Goal: Task Accomplishment & Management: Manage account settings

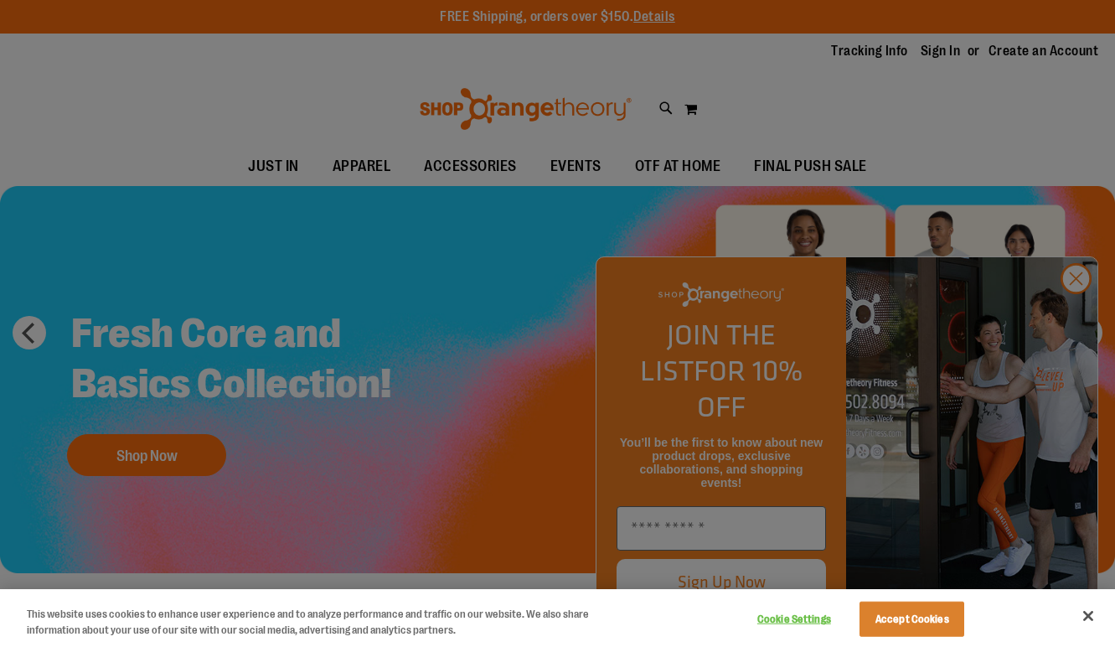
click at [1075, 308] on div at bounding box center [557, 323] width 1115 height 647
click at [1081, 320] on div at bounding box center [557, 323] width 1115 height 647
click at [922, 622] on button "Accept Cookies" at bounding box center [911, 618] width 105 height 35
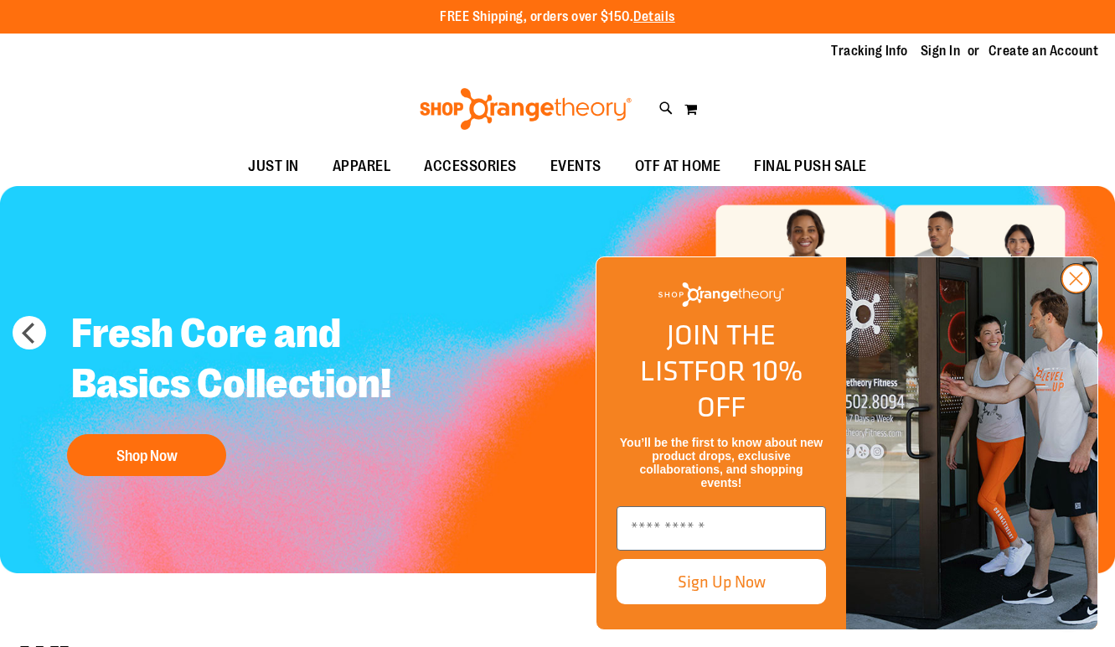
click at [1078, 292] on circle "Close dialog" at bounding box center [1076, 279] width 28 height 28
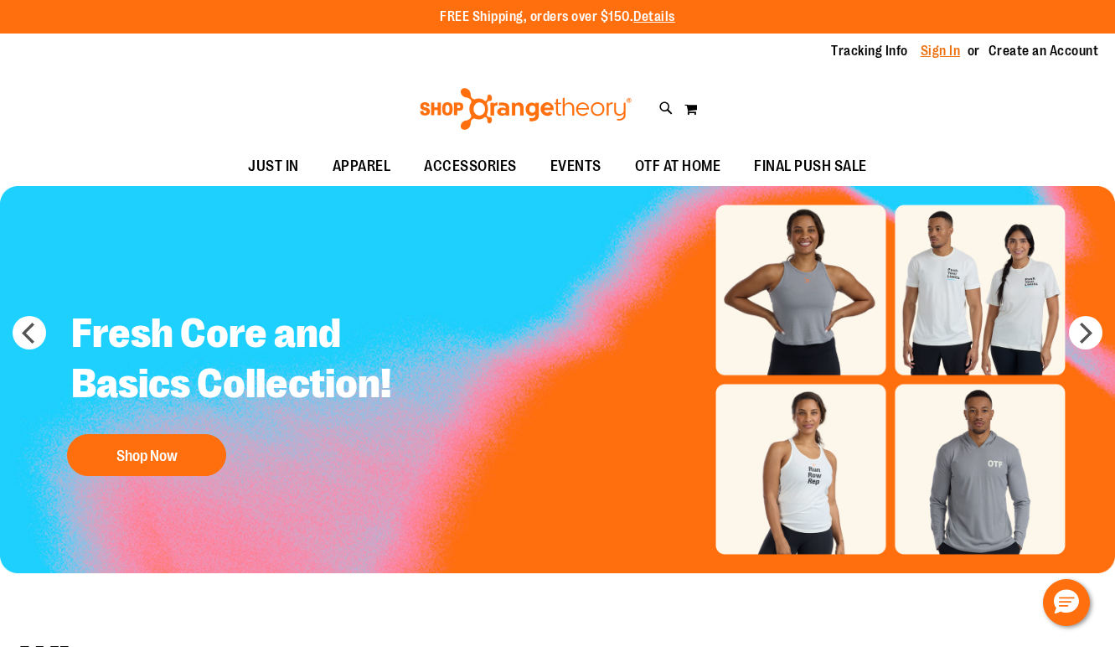
click at [943, 49] on link "Sign In" at bounding box center [941, 51] width 40 height 18
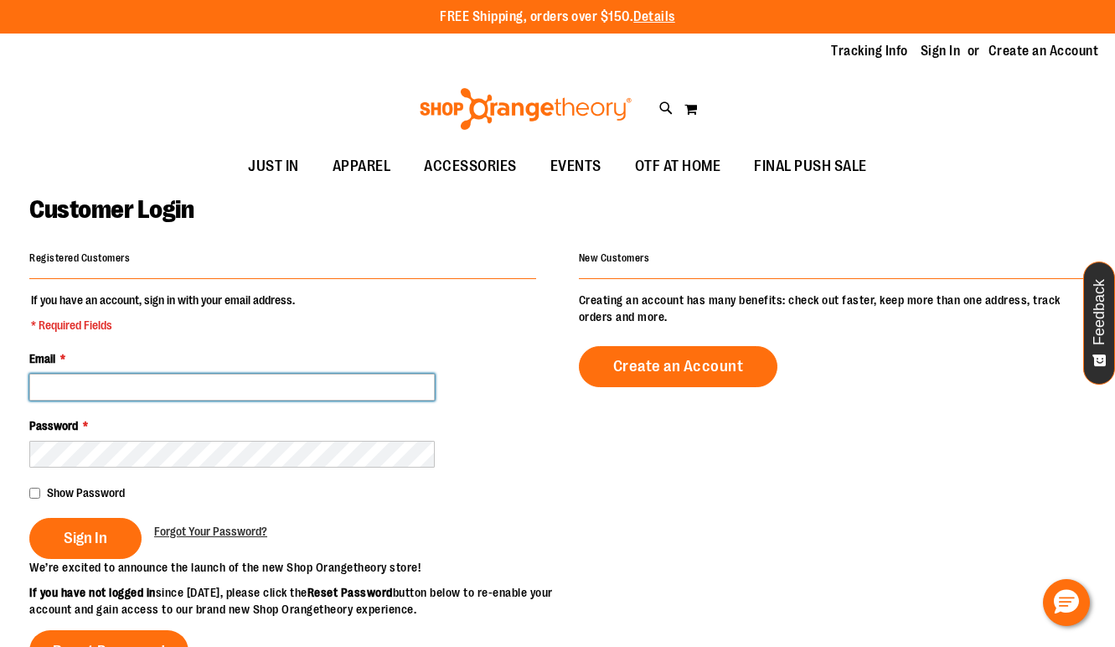
click at [212, 391] on input "Email *" at bounding box center [231, 387] width 405 height 27
type input "**********"
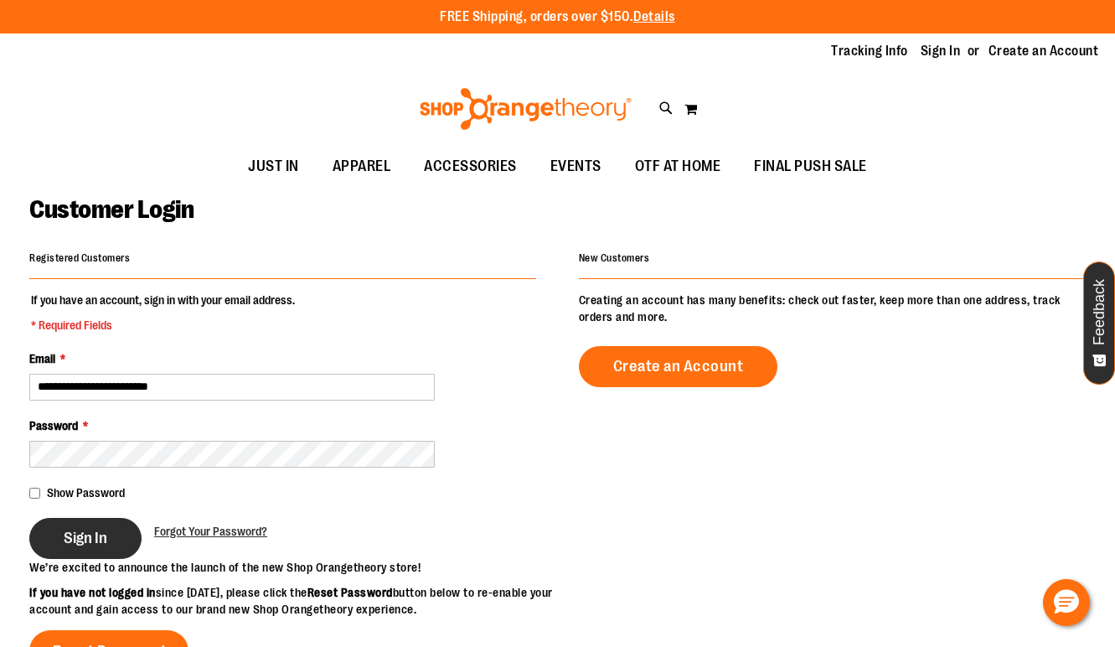
click at [107, 533] on button "Sign In" at bounding box center [85, 538] width 112 height 41
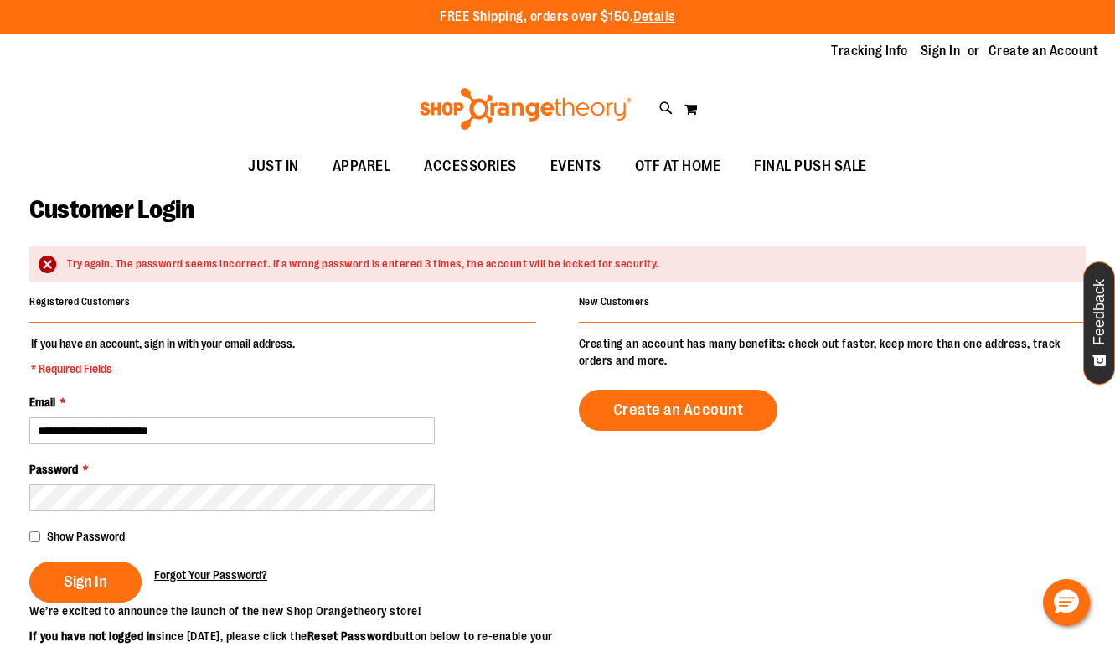
click at [189, 580] on span "Forgot Your Password?" at bounding box center [210, 574] width 113 height 13
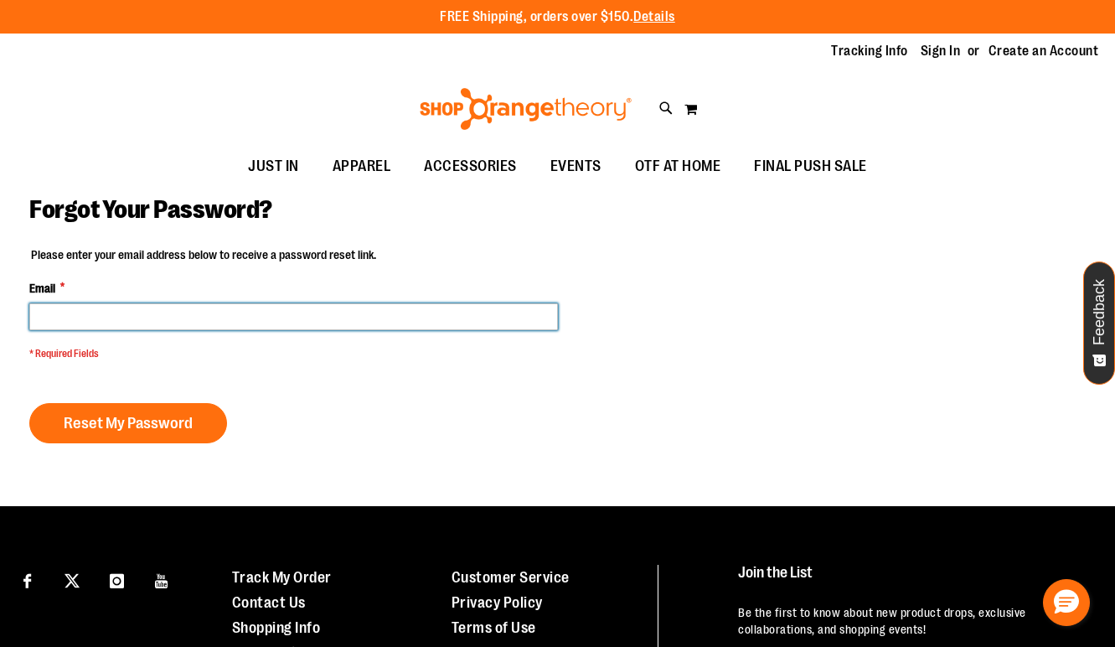
click at [227, 322] on input "Email *" at bounding box center [293, 316] width 529 height 27
type input "**********"
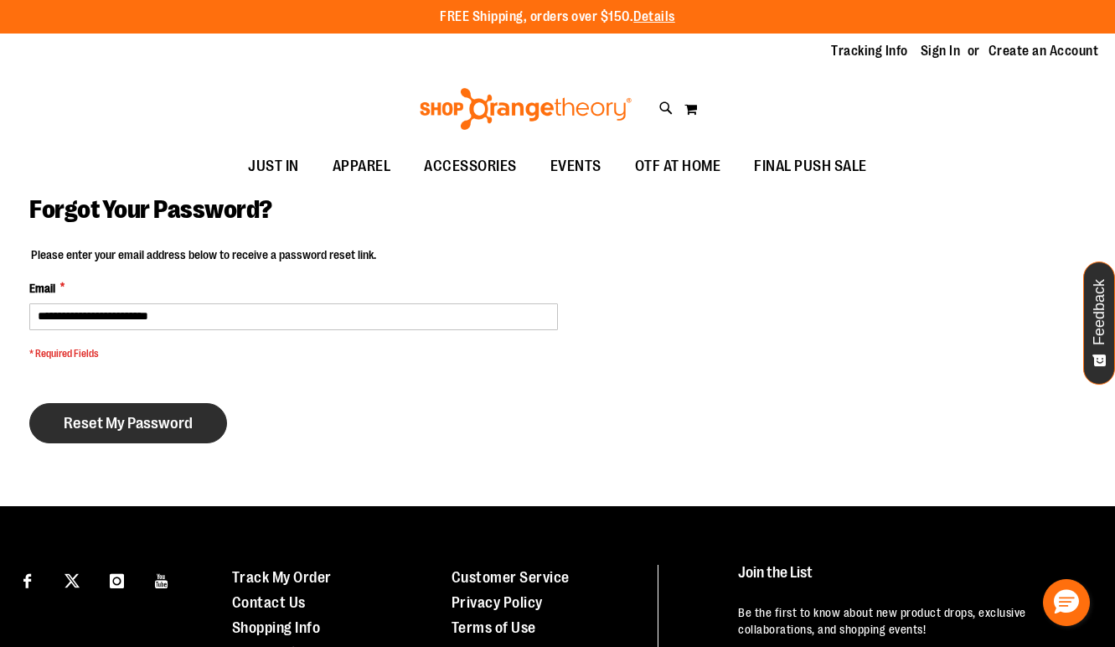
click at [146, 426] on span "Reset My Password" at bounding box center [128, 423] width 129 height 18
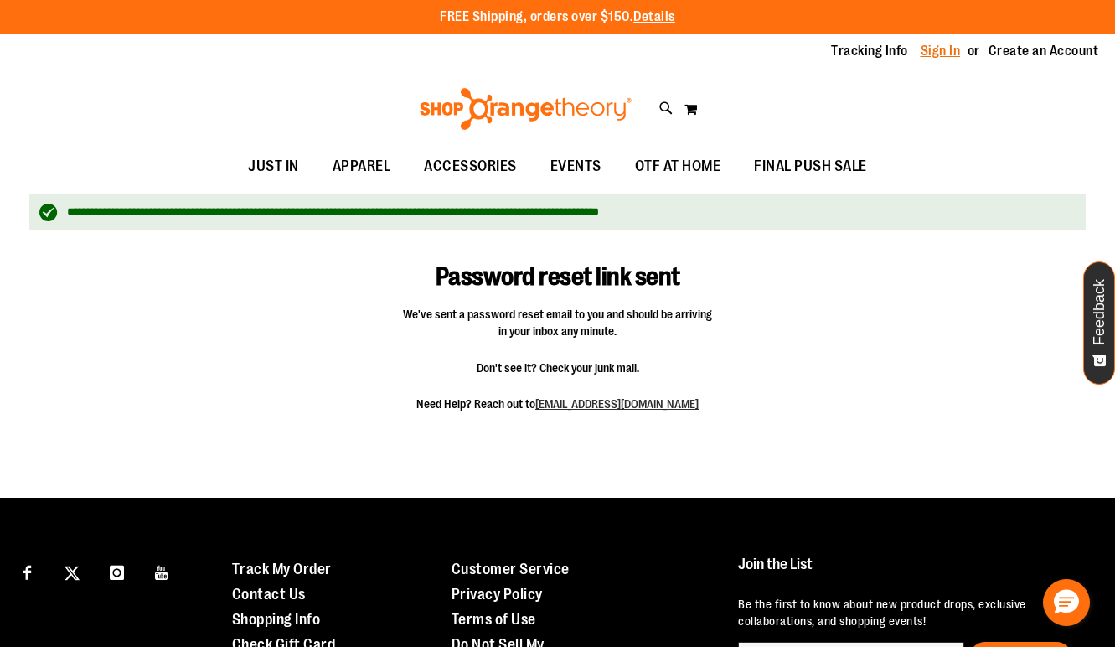
click at [932, 53] on link "Sign In" at bounding box center [941, 51] width 40 height 18
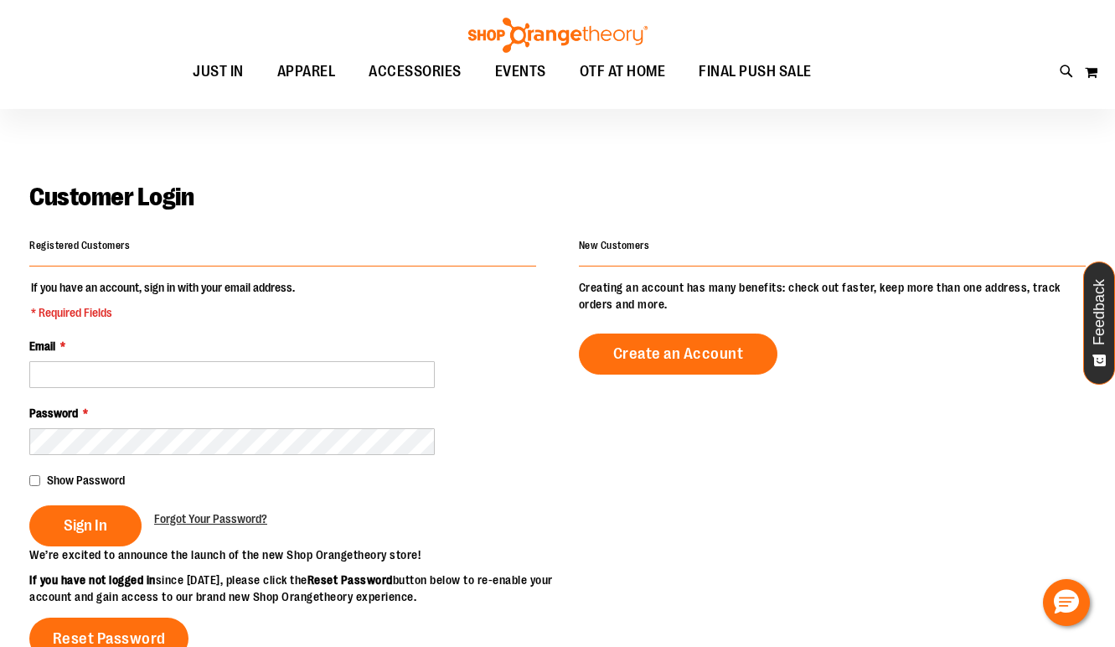
click at [652, 530] on div "Registered Customers If you have an account, sign in with your email address. *…" at bounding box center [557, 523] width 1056 height 579
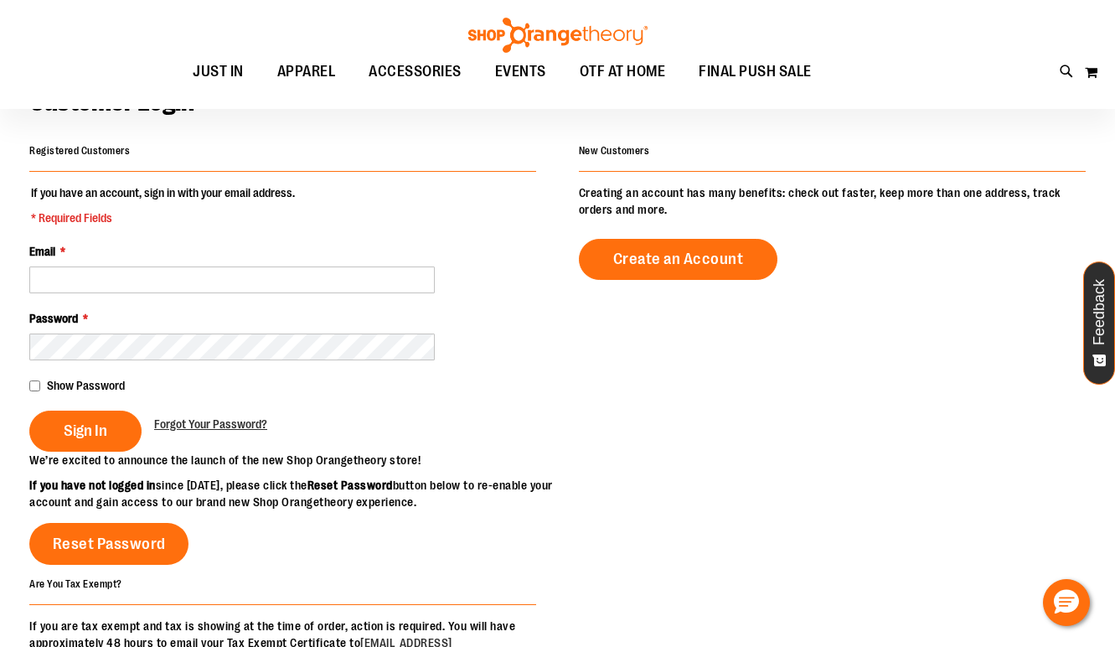
scroll to position [107, 0]
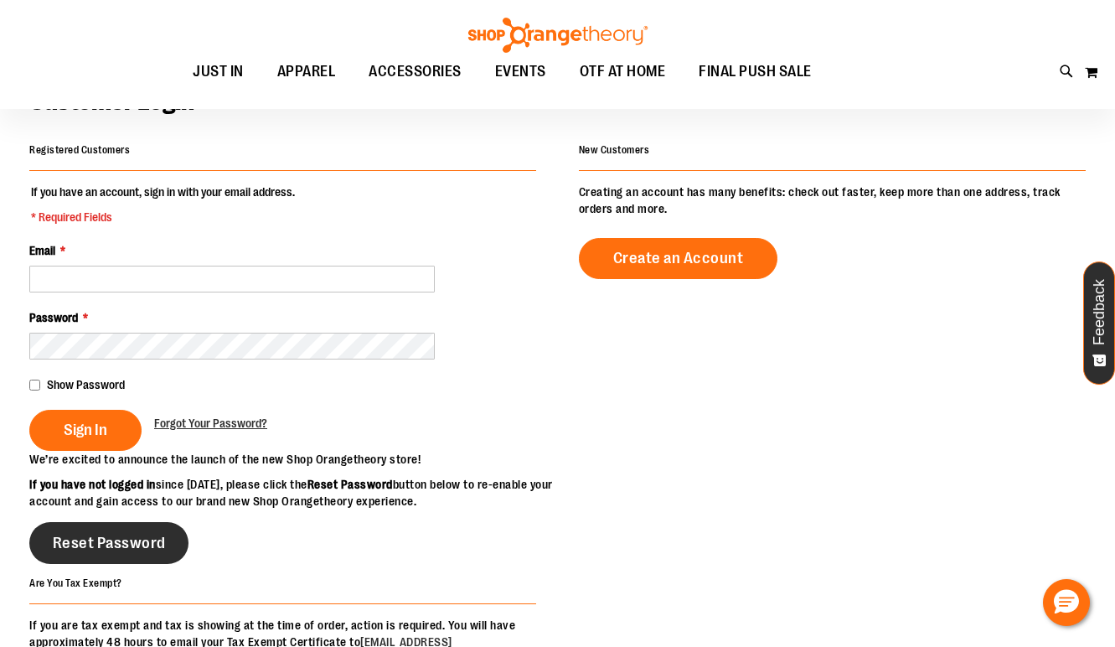
click at [97, 552] on span "Reset Password" at bounding box center [109, 543] width 113 height 18
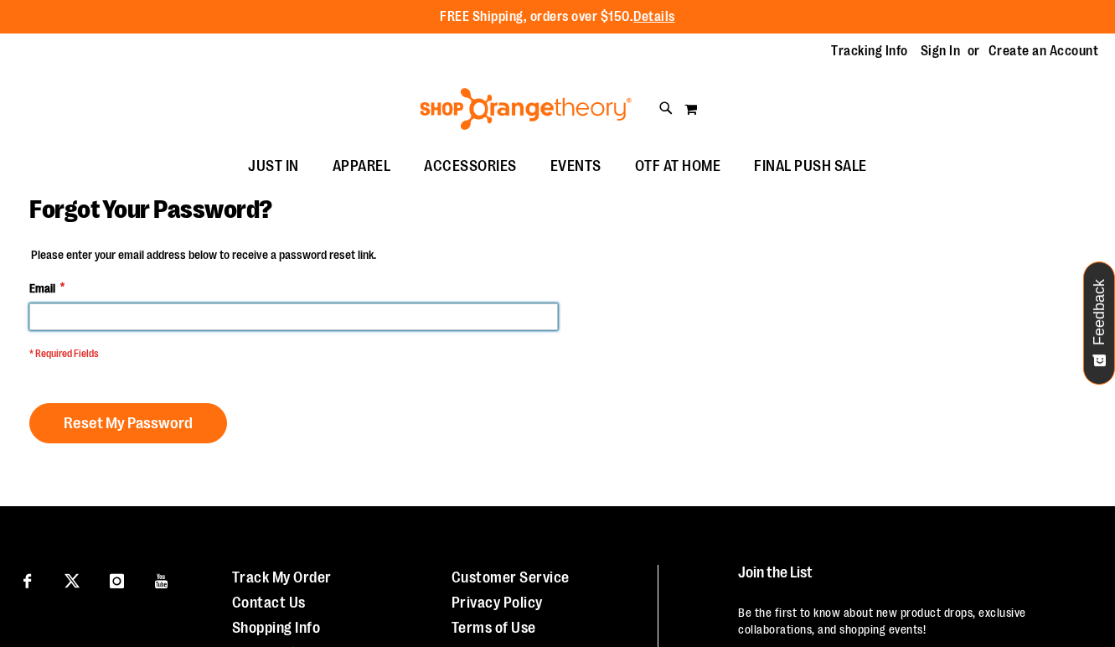
click at [203, 303] on input "Email *" at bounding box center [293, 316] width 529 height 27
type input "**********"
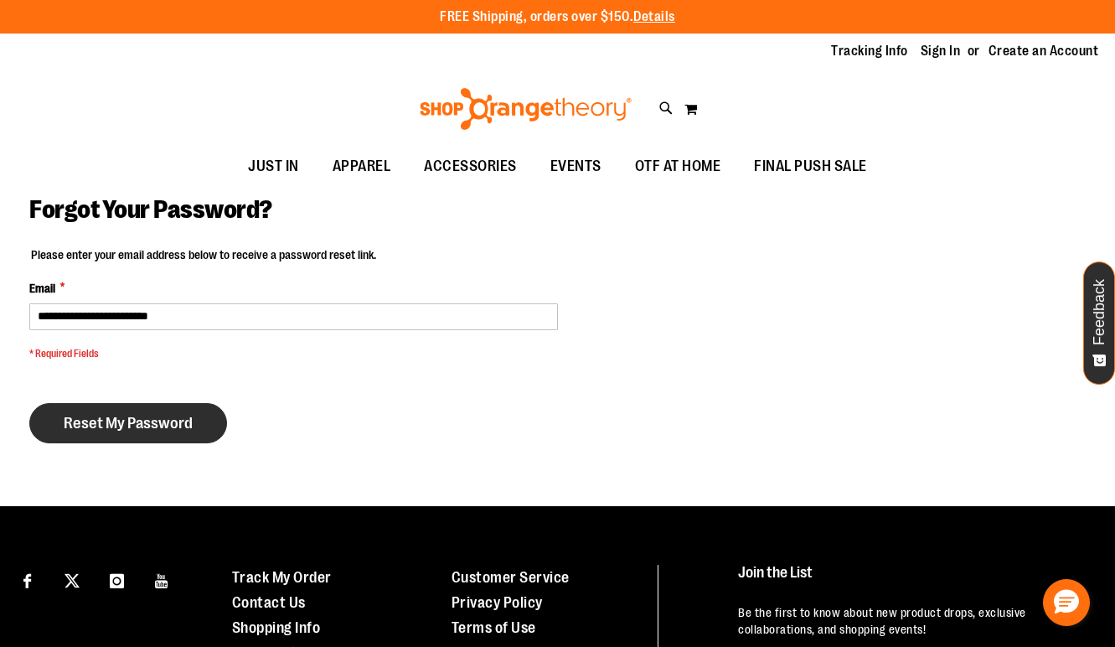
click at [110, 423] on span "Reset My Password" at bounding box center [128, 423] width 129 height 18
